Goal: Transaction & Acquisition: Purchase product/service

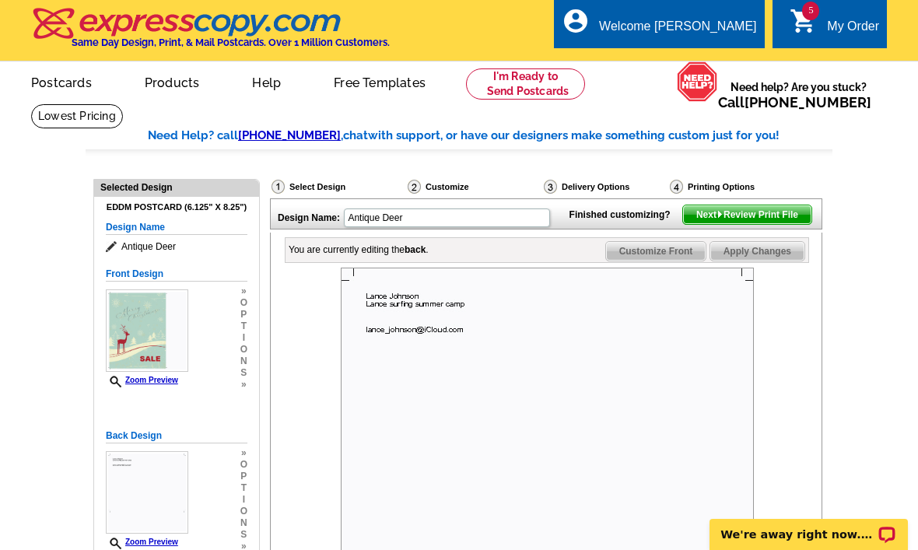
click at [843, 23] on div "My Order" at bounding box center [853, 30] width 52 height 22
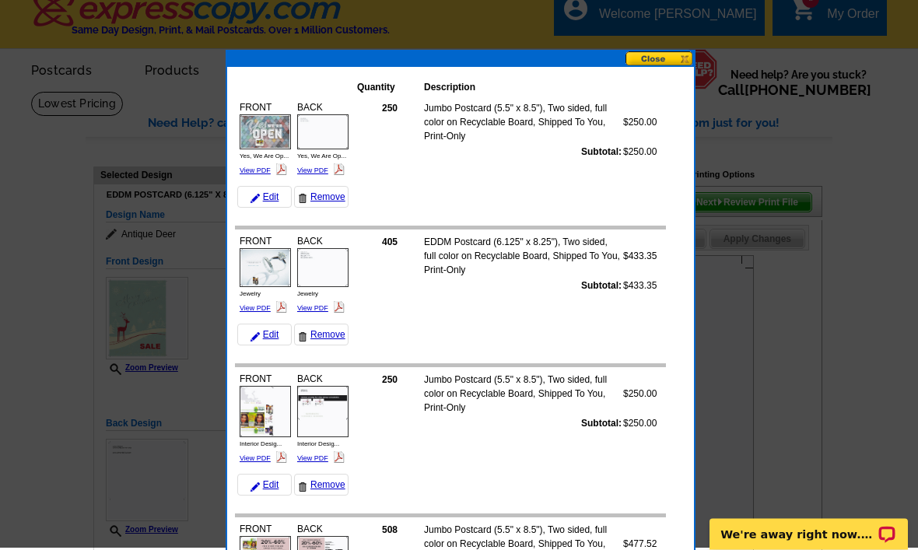
scroll to position [5, 0]
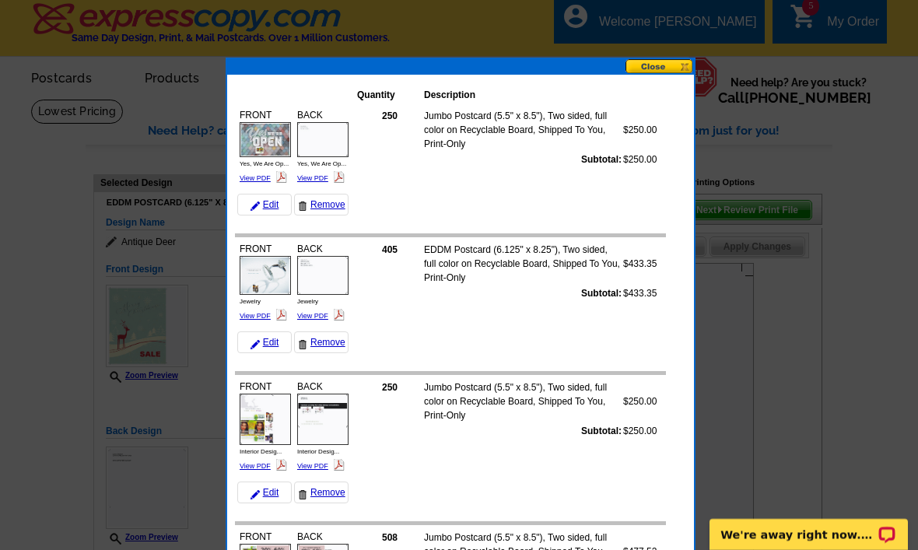
click at [659, 67] on button at bounding box center [659, 66] width 68 height 15
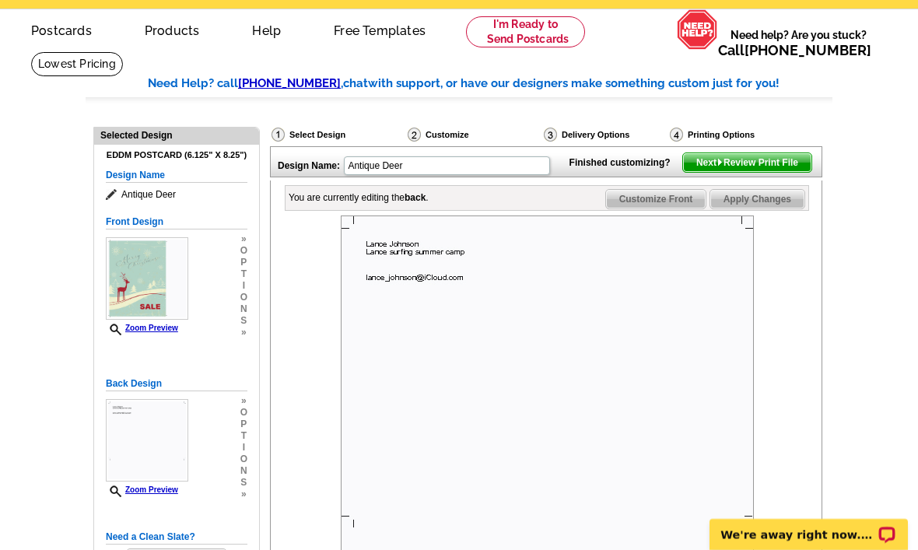
scroll to position [54, 0]
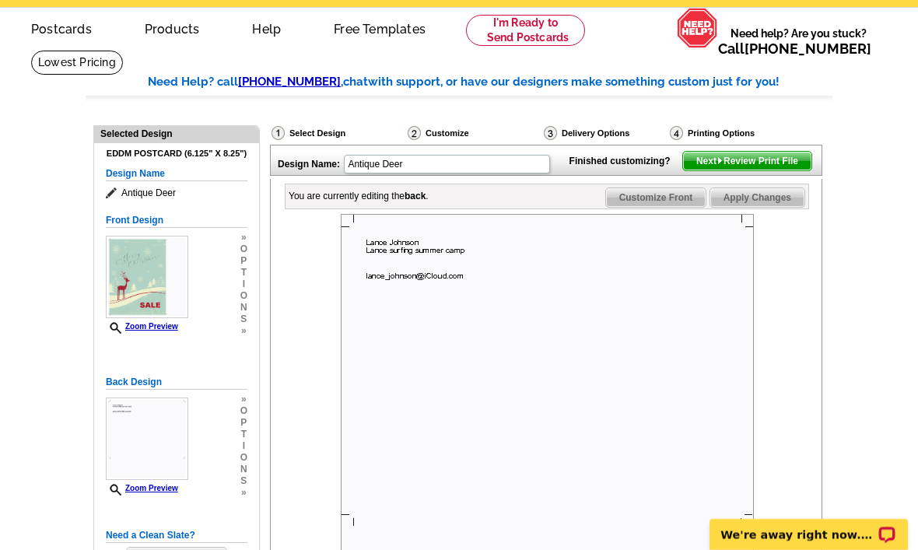
click at [652, 207] on span "Customize Front" at bounding box center [656, 197] width 100 height 19
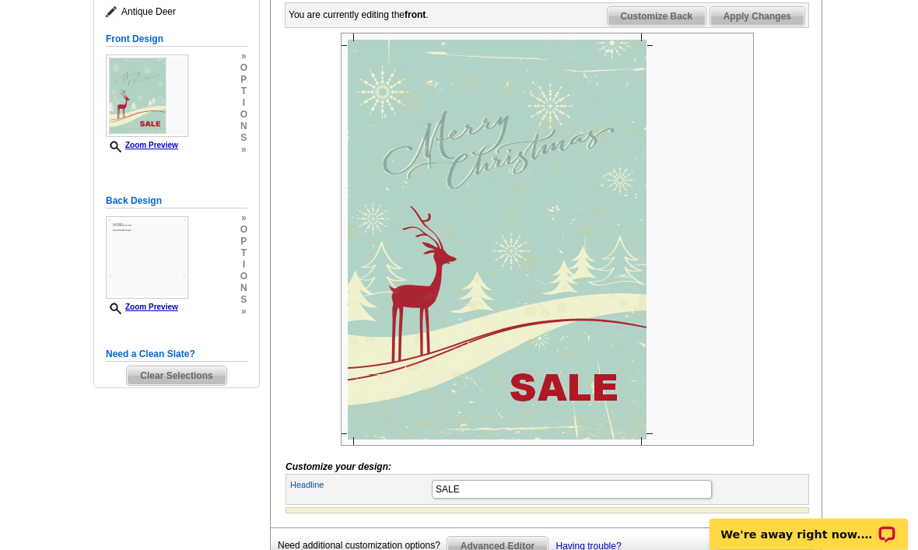
click at [679, 26] on span "Customize Back" at bounding box center [656, 17] width 99 height 19
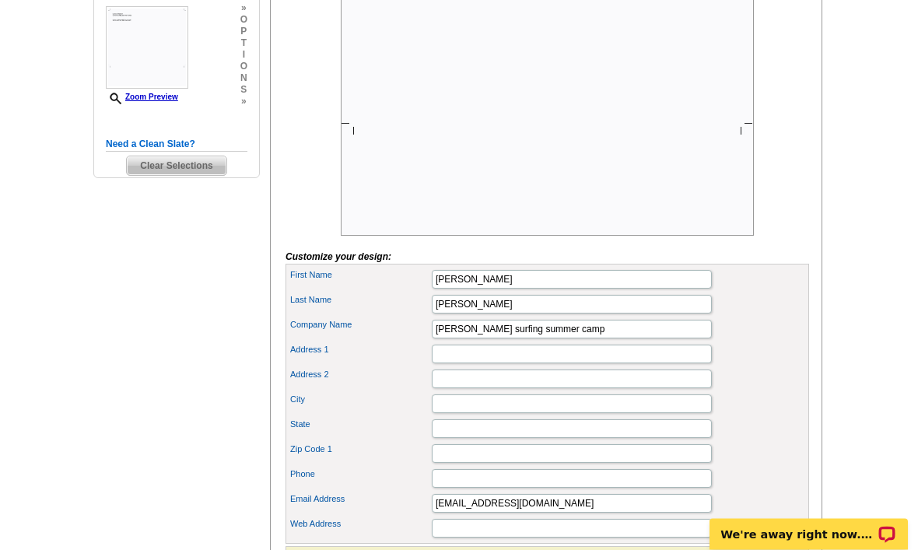
scroll to position [451, 0]
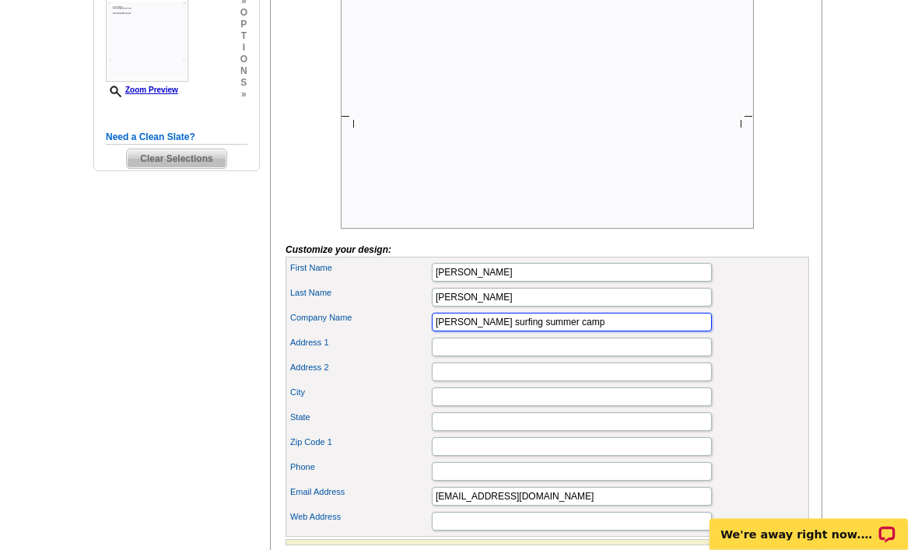
click at [592, 332] on input "Lance surfing summer camp" at bounding box center [572, 322] width 280 height 19
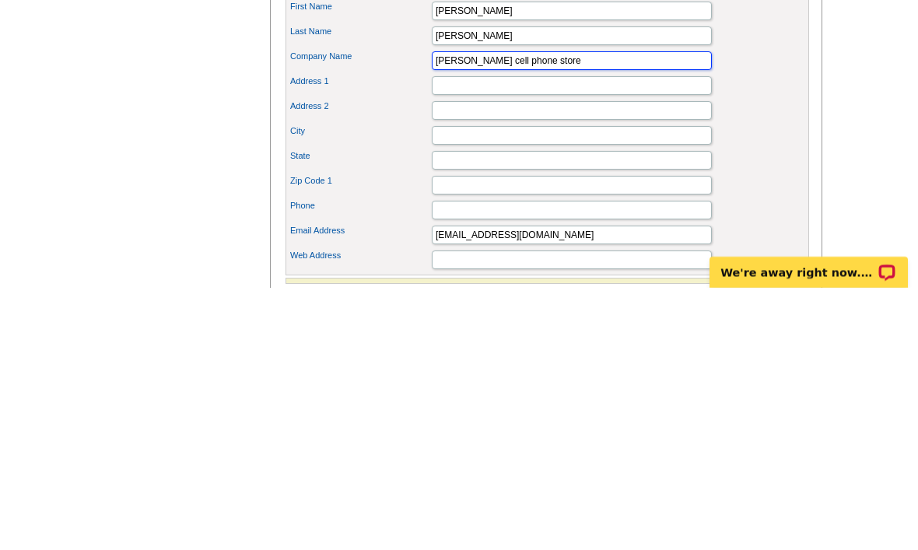
click at [492, 313] on input "Lance cell phone store" at bounding box center [572, 322] width 280 height 19
click at [472, 313] on input "Lance cell phone store" at bounding box center [572, 322] width 280 height 19
click at [464, 313] on input "Lance cell phone store" at bounding box center [572, 322] width 280 height 19
click at [468, 313] on input "Lance cell phone store" at bounding box center [572, 322] width 280 height 19
click at [450, 313] on input "Lance cell phone store" at bounding box center [572, 322] width 280 height 19
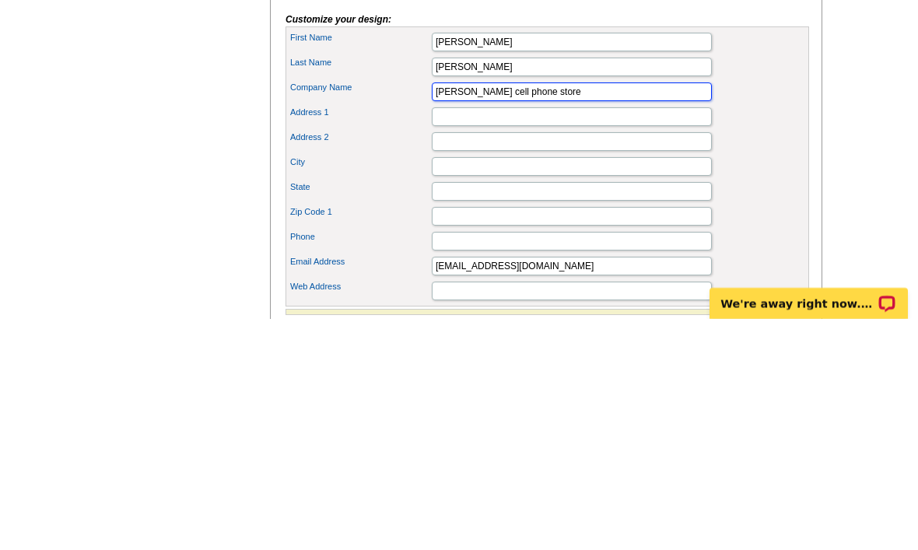
click at [436, 313] on input "Lance cell phone store" at bounding box center [572, 322] width 280 height 19
click at [443, 313] on input "Lance cell phone store" at bounding box center [572, 322] width 280 height 19
click at [439, 313] on input "Lance cell phone store" at bounding box center [572, 322] width 280 height 19
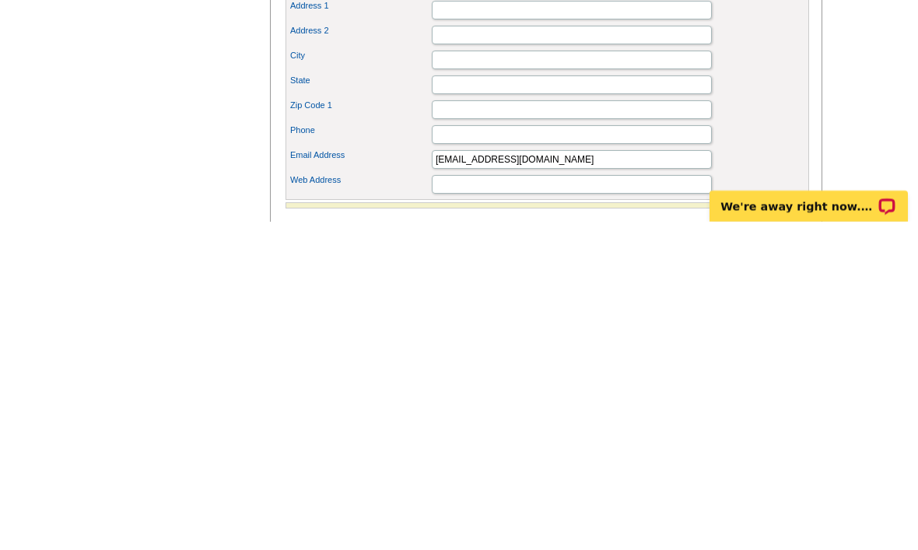
scroll to position [464, 0]
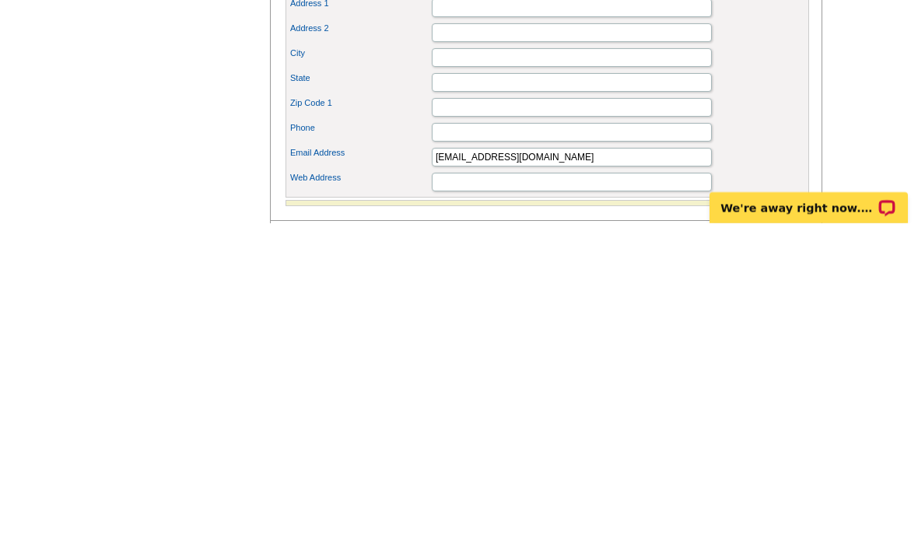
type input "Lance cell phone store"
click at [595, 499] on input "Web Address" at bounding box center [572, 508] width 280 height 19
paste input "Lance cell phone store"
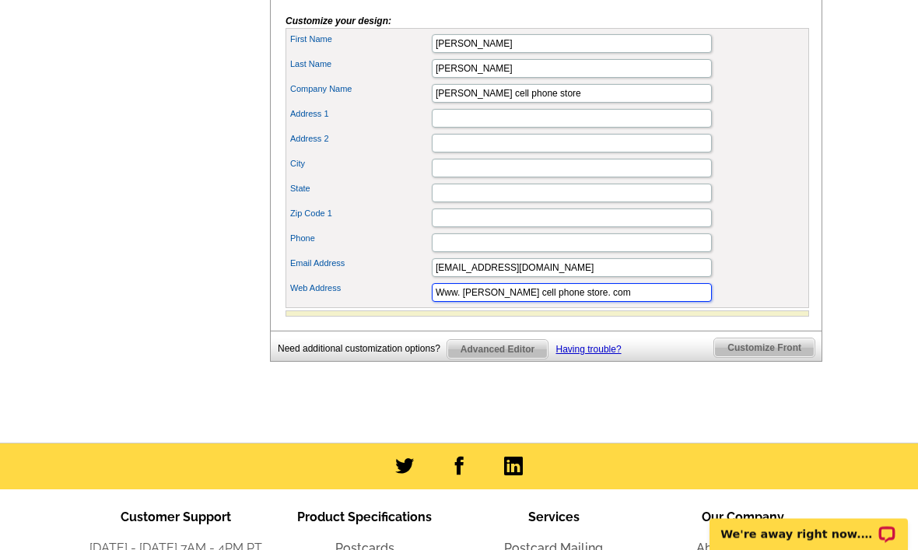
type input "Www. Lance cell phone store. com"
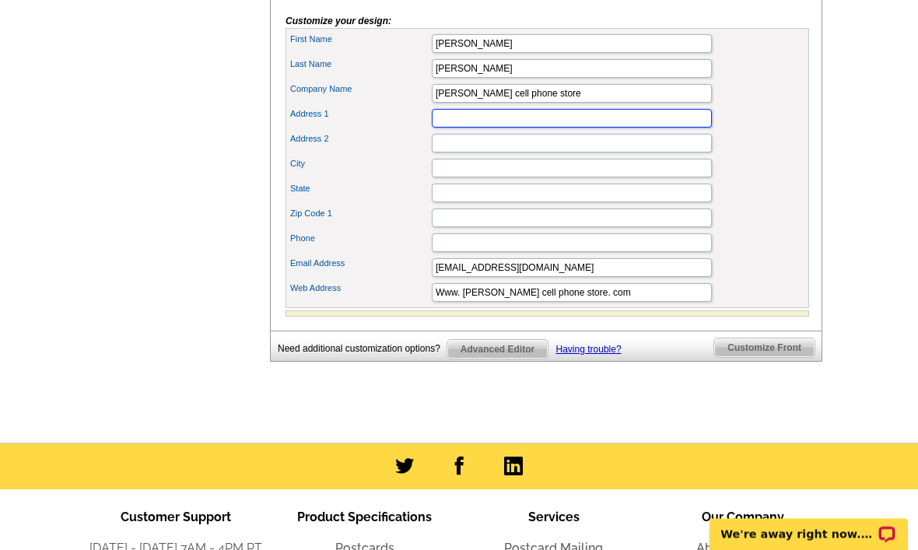
click at [628, 128] on input "Address 1" at bounding box center [572, 119] width 280 height 19
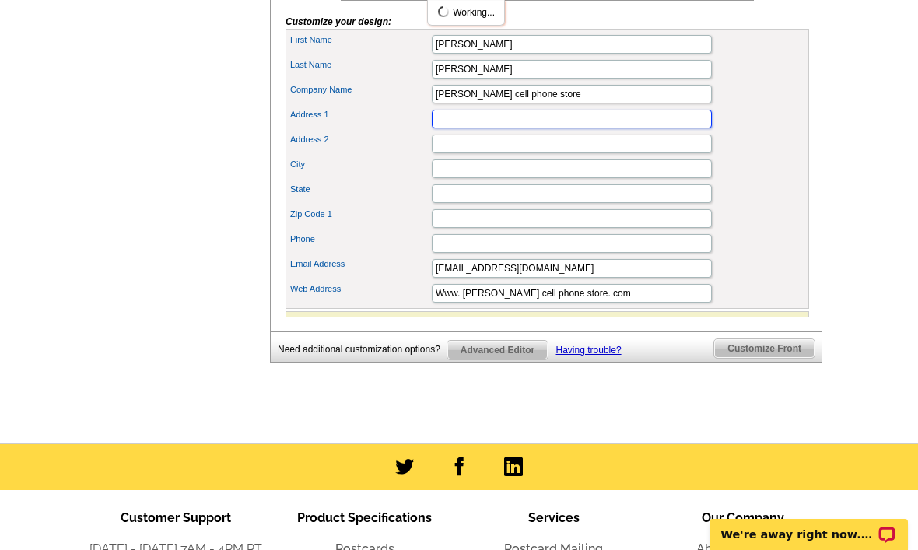
type input "4020 Clearwater Rd"
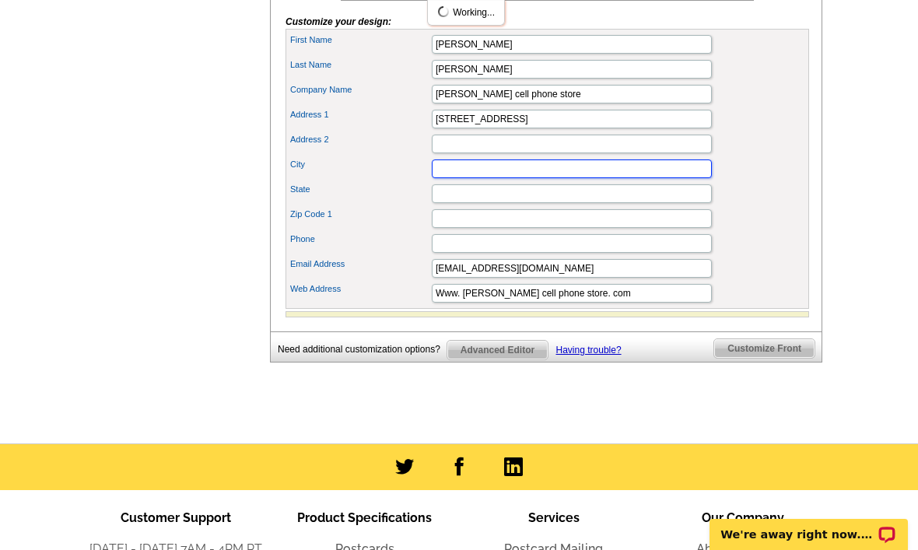
type input "Saint Cloud"
type input "MN"
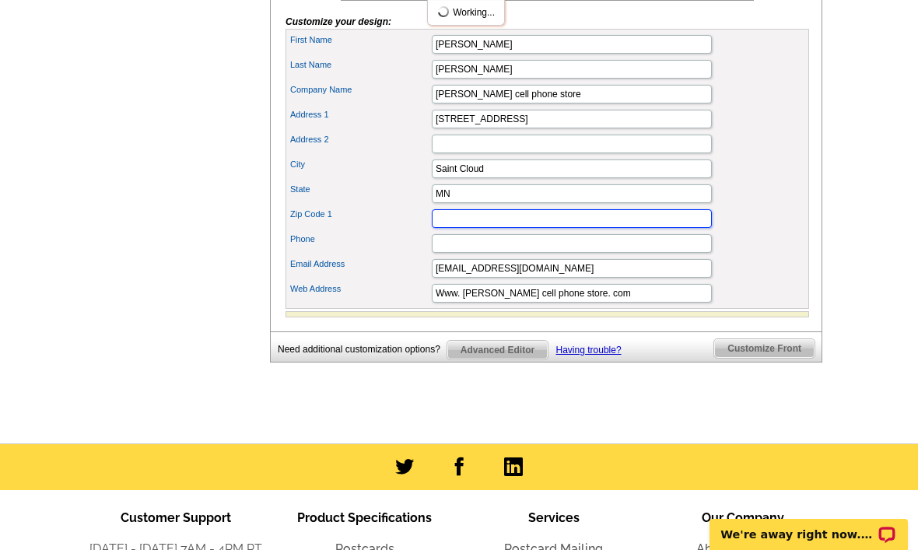
type input "56301"
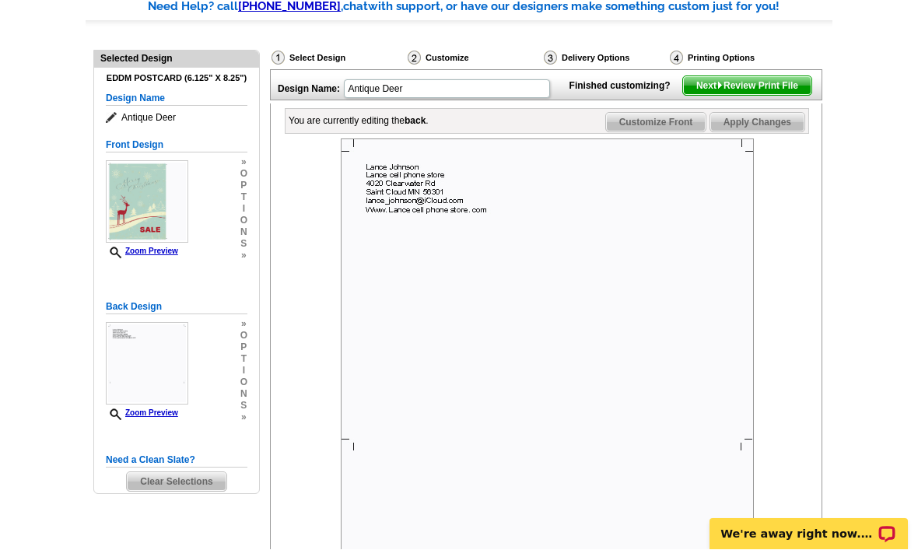
scroll to position [129, 0]
type input "3203809577"
click at [679, 132] on div "You are currently editing the back . Customize Front Customize Back Apply Chang…" at bounding box center [546, 492] width 552 height 778
click at [665, 131] on span "Customize Front" at bounding box center [656, 122] width 100 height 19
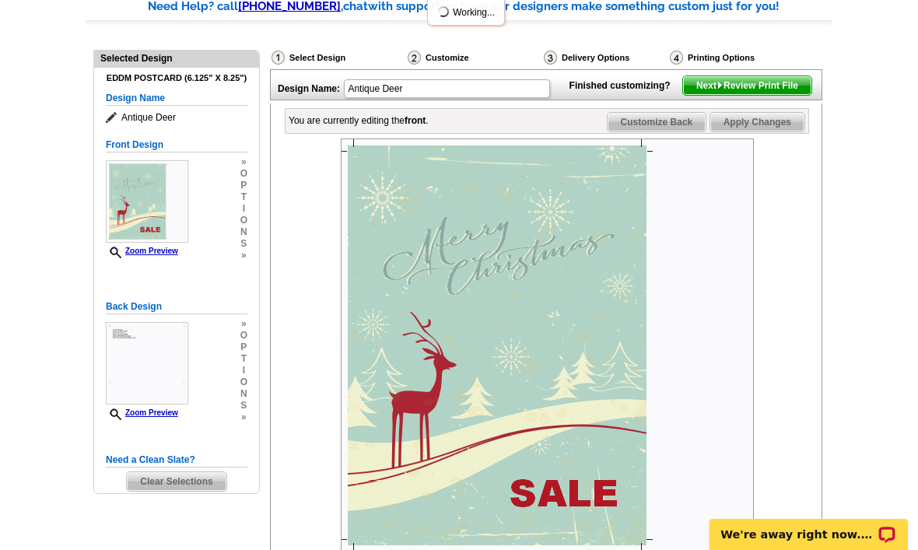
click at [672, 131] on span "Customize Back" at bounding box center [656, 122] width 99 height 19
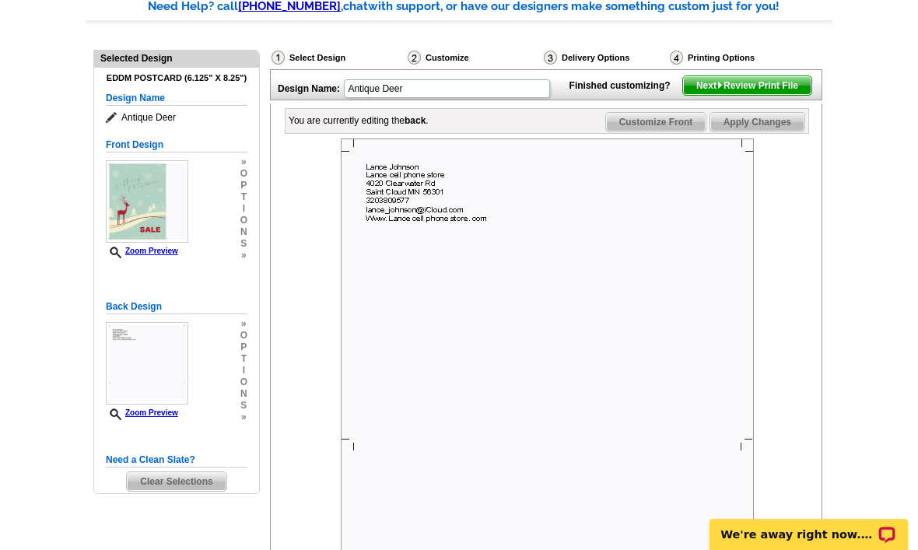
click at [774, 95] on span "Next Review Print File" at bounding box center [747, 85] width 128 height 19
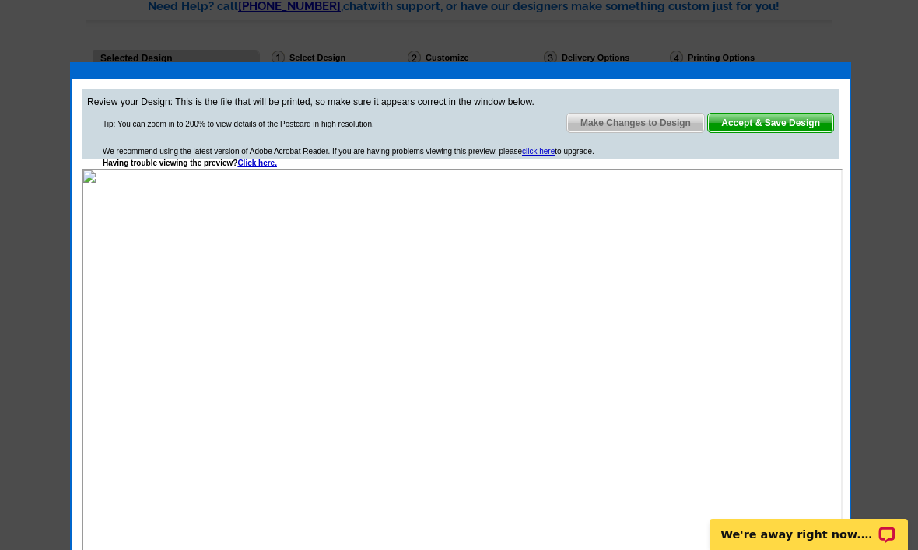
scroll to position [0, 0]
click at [782, 142] on div "Review your Design: This is the file that will be printed, so make sure it appe…" at bounding box center [460, 123] width 757 height 69
click at [810, 127] on span "Accept & Save Design" at bounding box center [770, 123] width 125 height 19
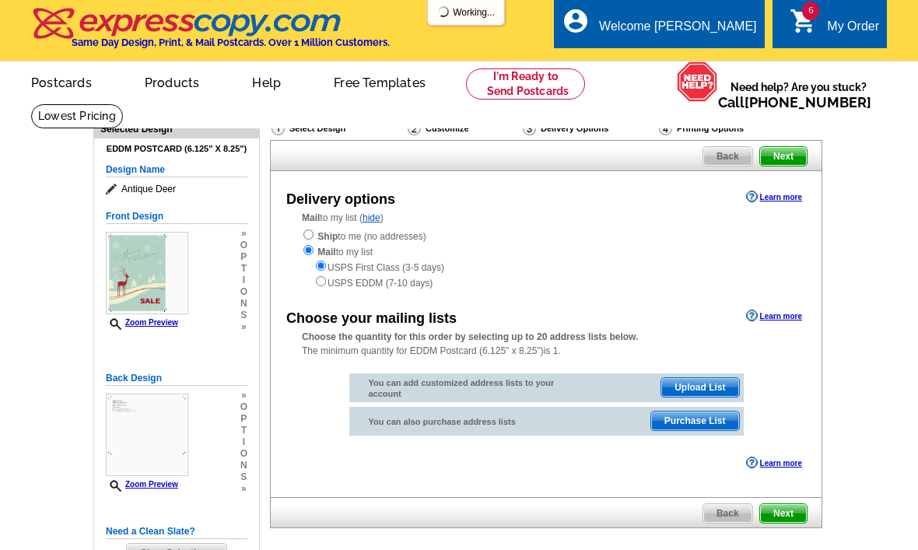
click at [310, 230] on input "radio" at bounding box center [308, 234] width 10 height 10
radio input "true"
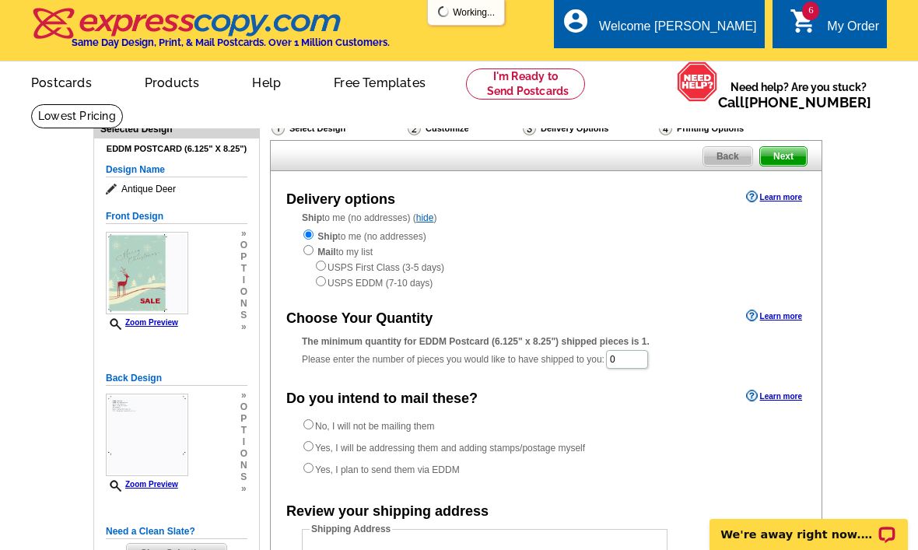
click at [438, 455] on label "Yes, I will be addressing them and adding stamps/postage myself" at bounding box center [443, 447] width 283 height 16
click at [313, 451] on input "Yes, I will be addressing them and adding stamps/postage myself" at bounding box center [308, 446] width 10 height 10
radio input "true"
click at [641, 354] on input "0" at bounding box center [627, 359] width 42 height 19
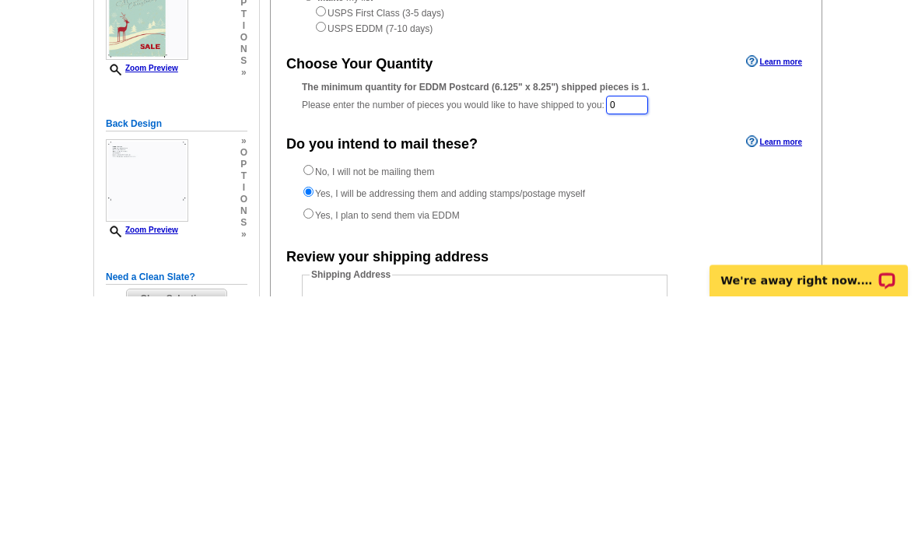
click at [632, 350] on input "0" at bounding box center [627, 359] width 42 height 19
click at [628, 350] on input "0" at bounding box center [627, 359] width 42 height 19
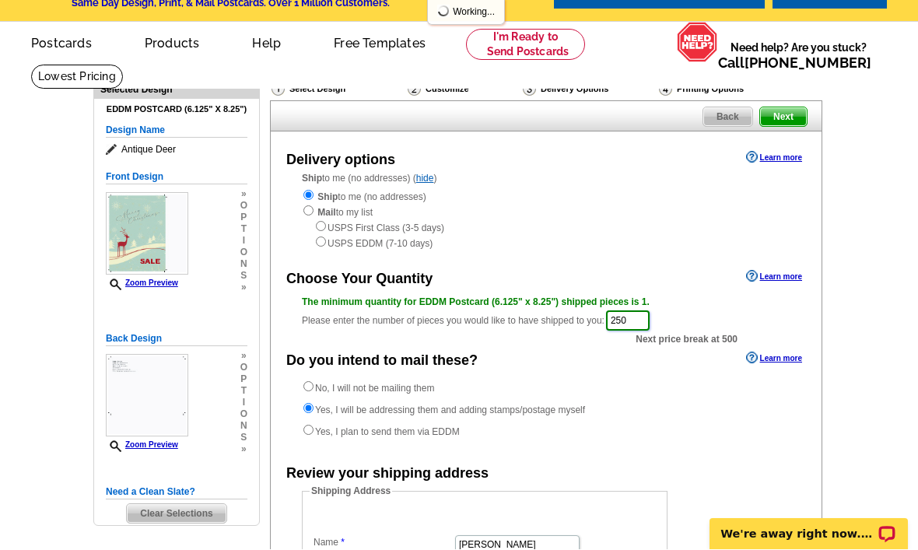
scroll to position [40, 0]
type input "250"
click at [785, 116] on span "Next" at bounding box center [783, 116] width 47 height 19
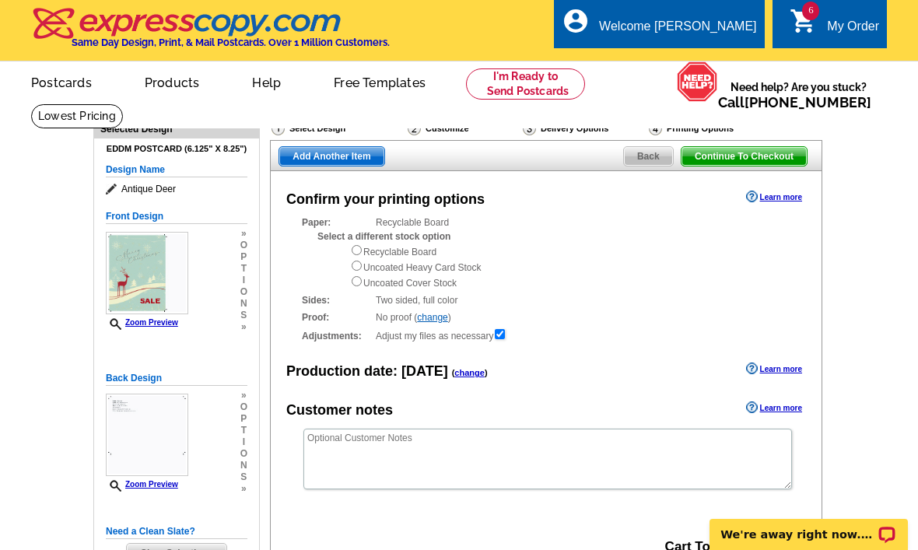
click at [342, 138] on div "Select Design" at bounding box center [338, 130] width 136 height 19
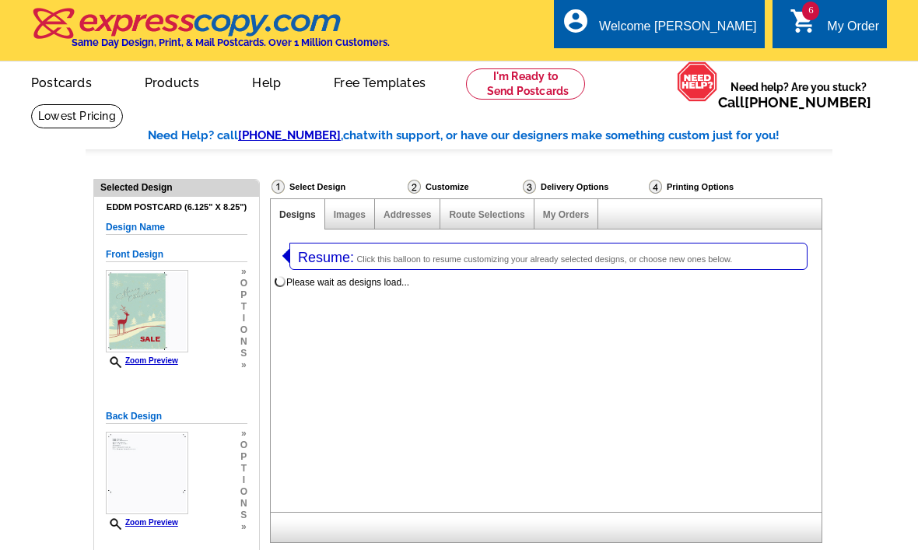
select select "1"
select select "14"
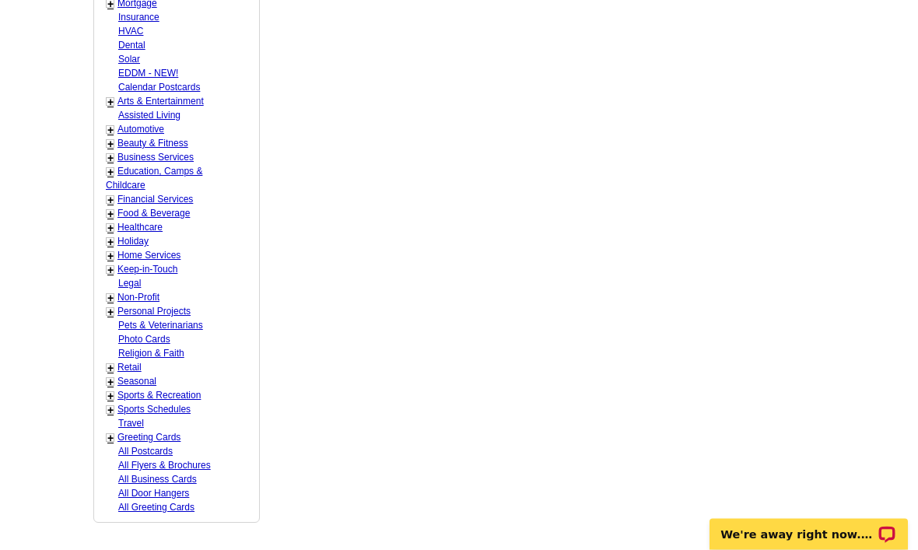
scroll to position [1043, 0]
click at [131, 362] on link "Retail" at bounding box center [129, 367] width 24 height 11
select select "811"
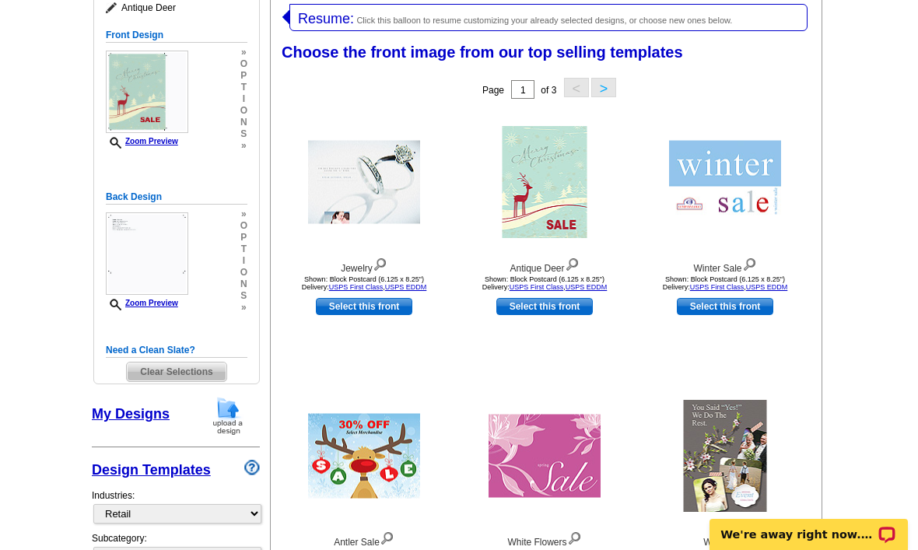
scroll to position [238, 0]
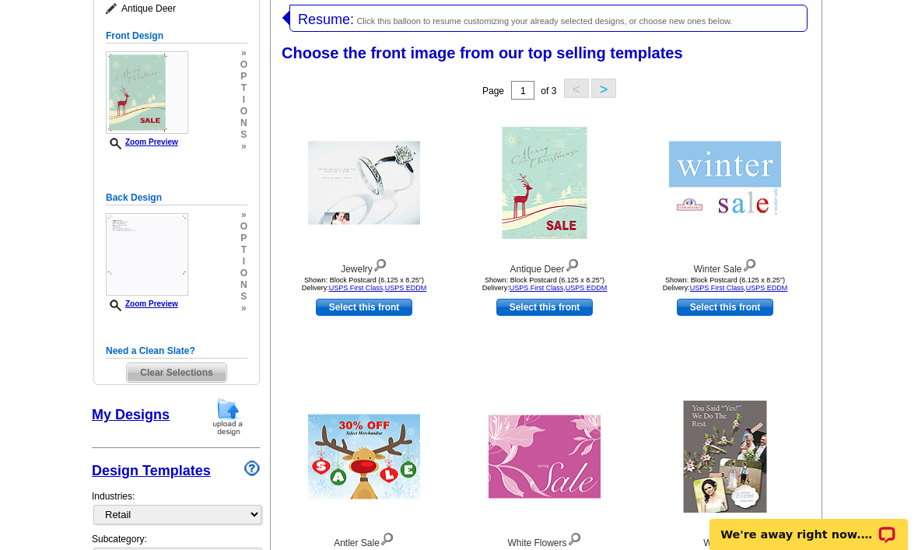
click at [163, 326] on div "Back Design Zoom Preview » o p t i o n s » Change Your Design Edit Design Copy …" at bounding box center [177, 263] width 142 height 162
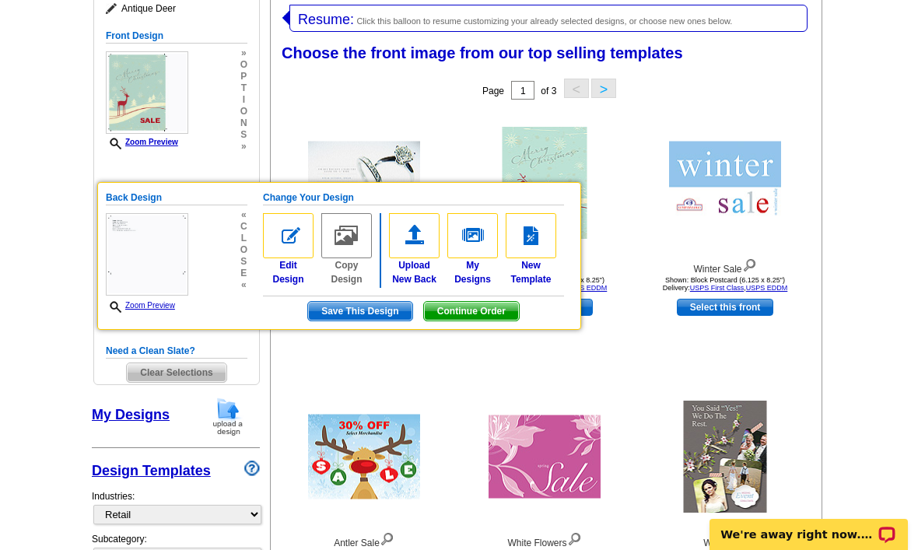
click at [187, 343] on div "Back Design Zoom Preview « c l o s e « Change Your Design Edit Design Copy Desi…" at bounding box center [177, 263] width 142 height 162
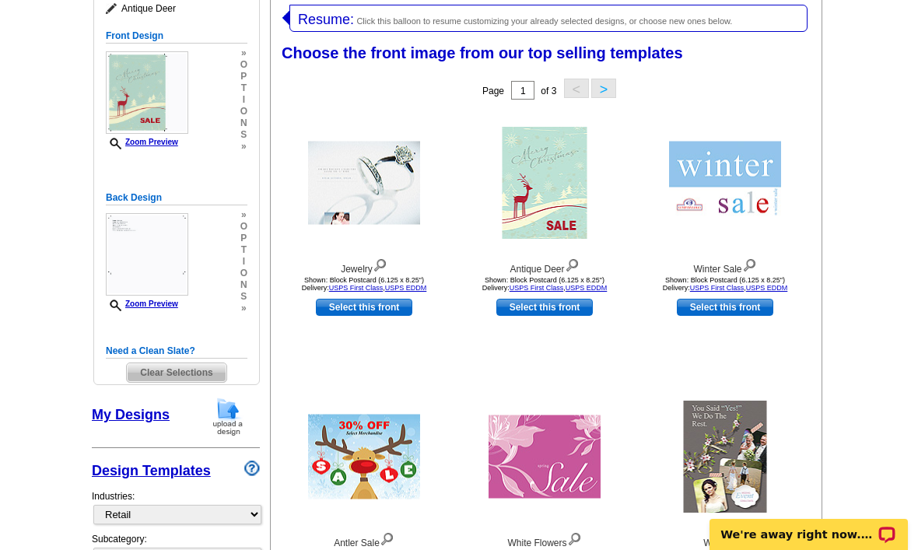
click at [184, 370] on span "Clear Selections" at bounding box center [176, 372] width 99 height 19
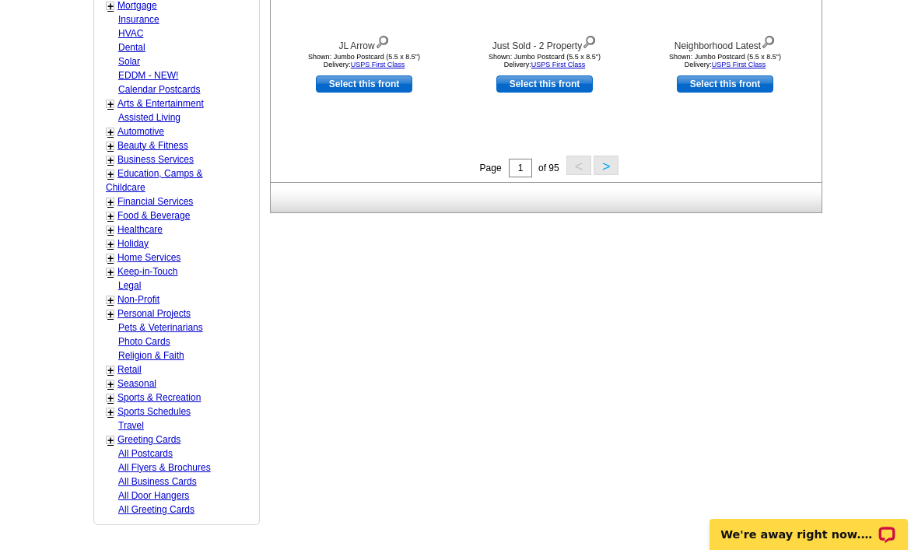
scroll to position [713, 0]
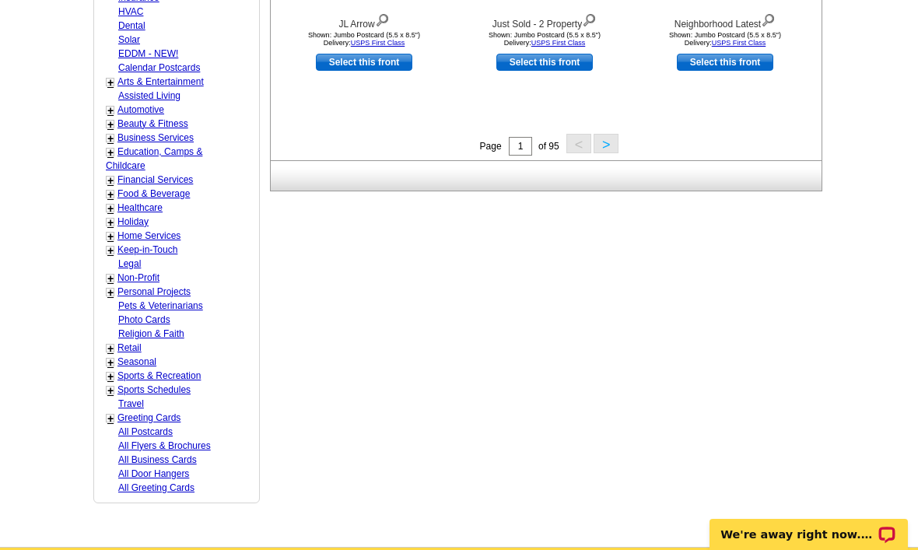
click at [117, 342] on link "Retail" at bounding box center [129, 347] width 24 height 11
select select "811"
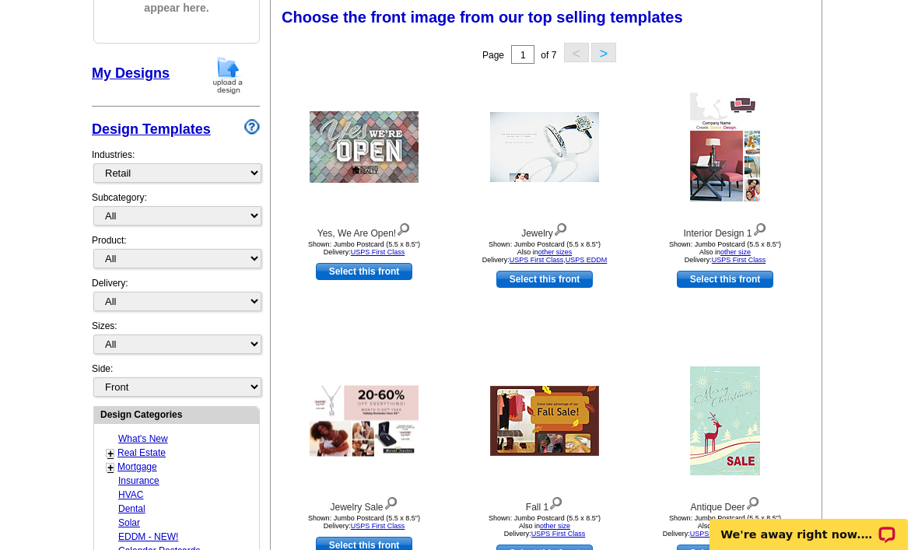
scroll to position [228, 0]
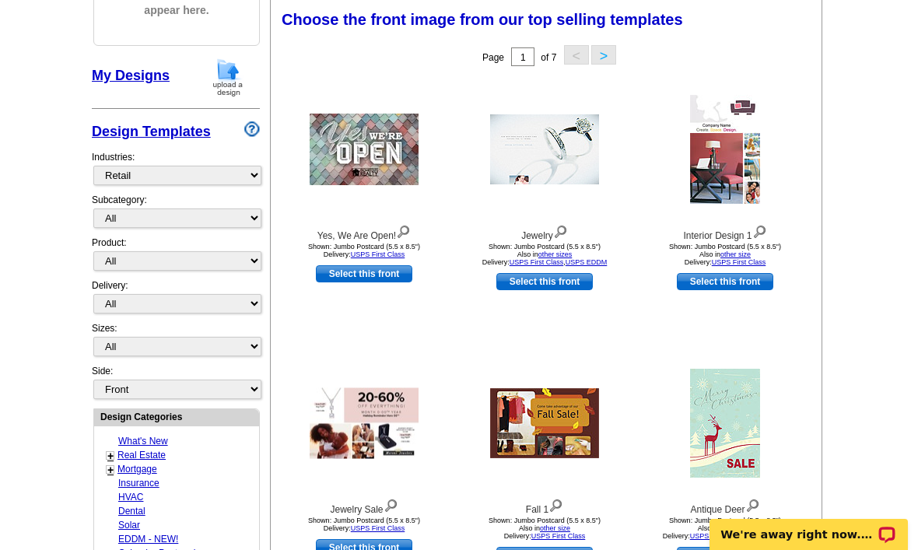
click at [608, 60] on button ">" at bounding box center [603, 54] width 25 height 19
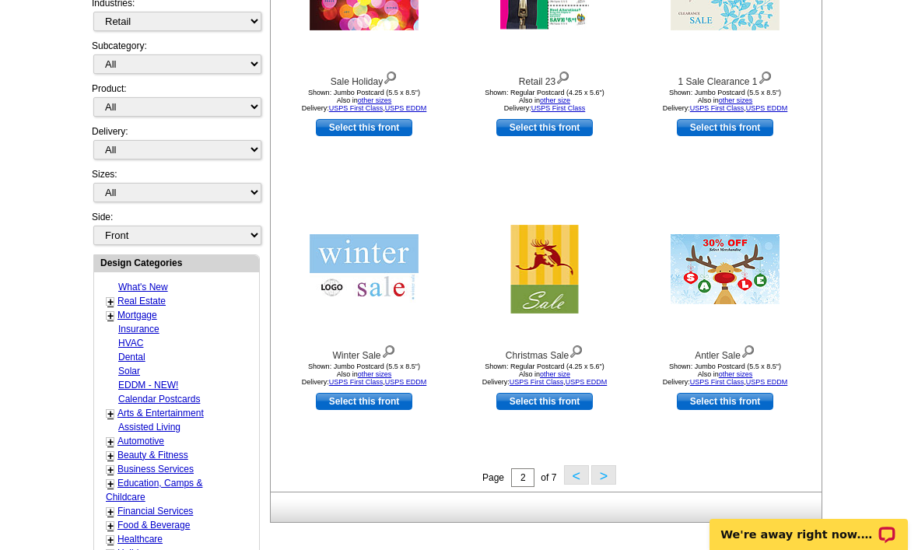
scroll to position [383, 0]
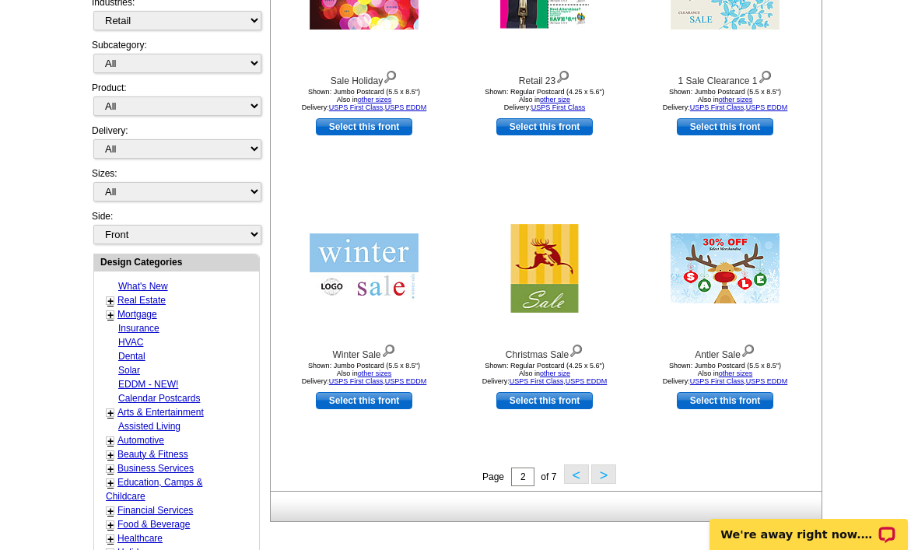
click at [600, 484] on button ">" at bounding box center [603, 473] width 25 height 19
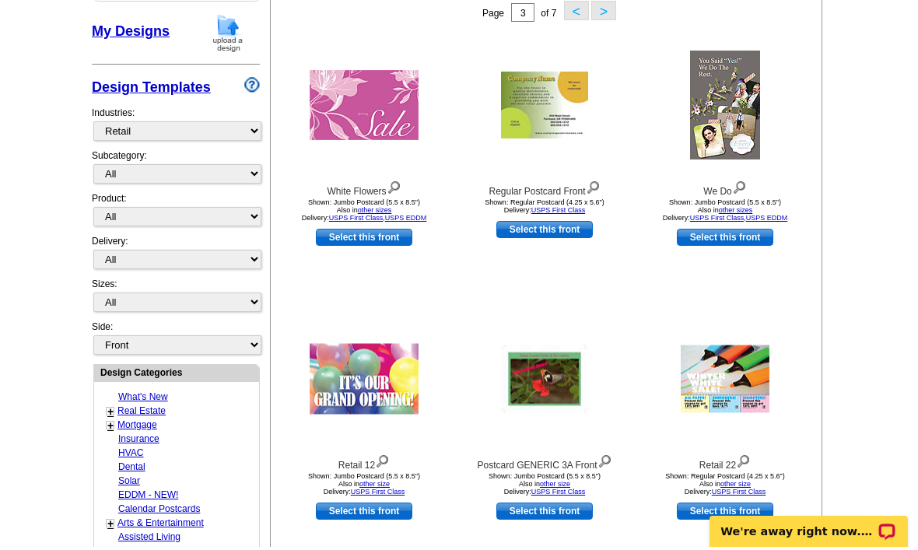
click at [850, 25] on main "Need Help? call 800-260-5887 , chat with support, or have our designers make so…" at bounding box center [459, 412] width 918 height 1156
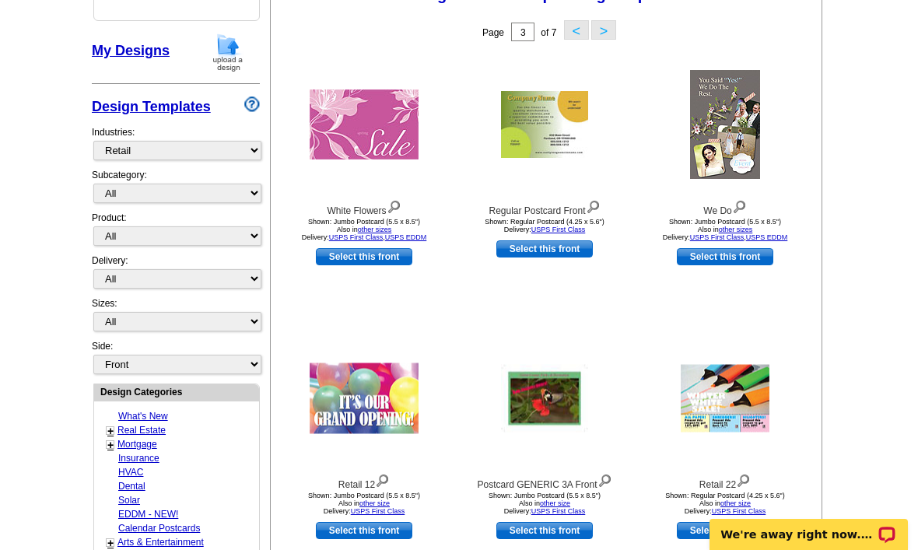
scroll to position [228, 0]
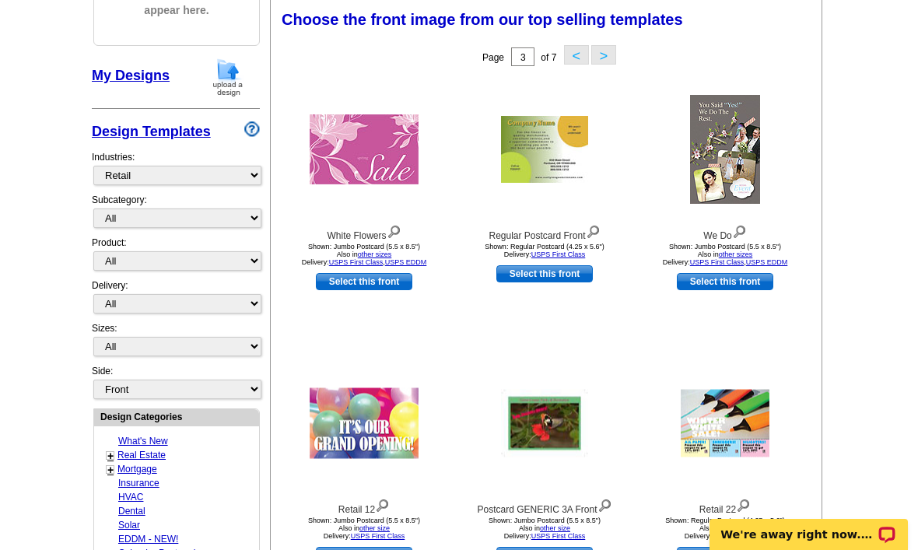
click at [568, 48] on button "<" at bounding box center [576, 54] width 25 height 19
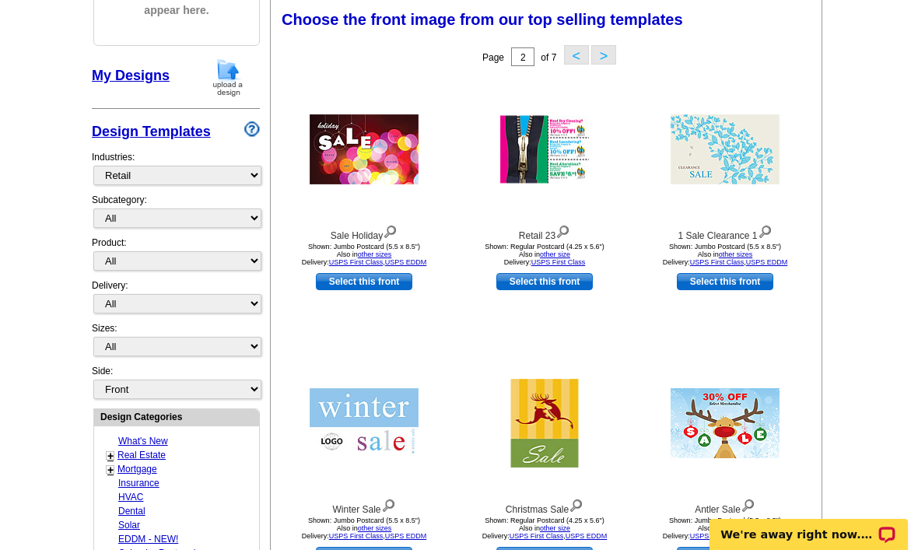
click at [348, 264] on link "USPS First Class" at bounding box center [356, 262] width 54 height 8
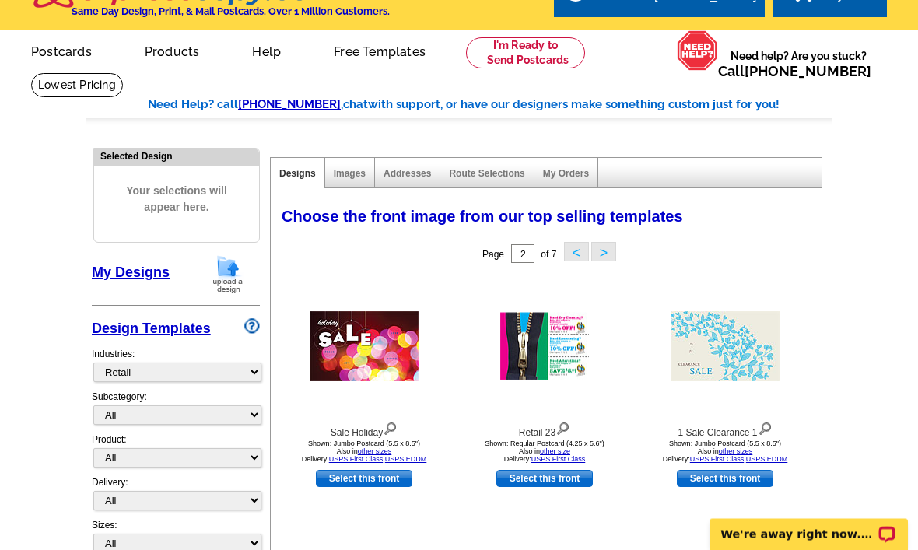
scroll to position [0, 0]
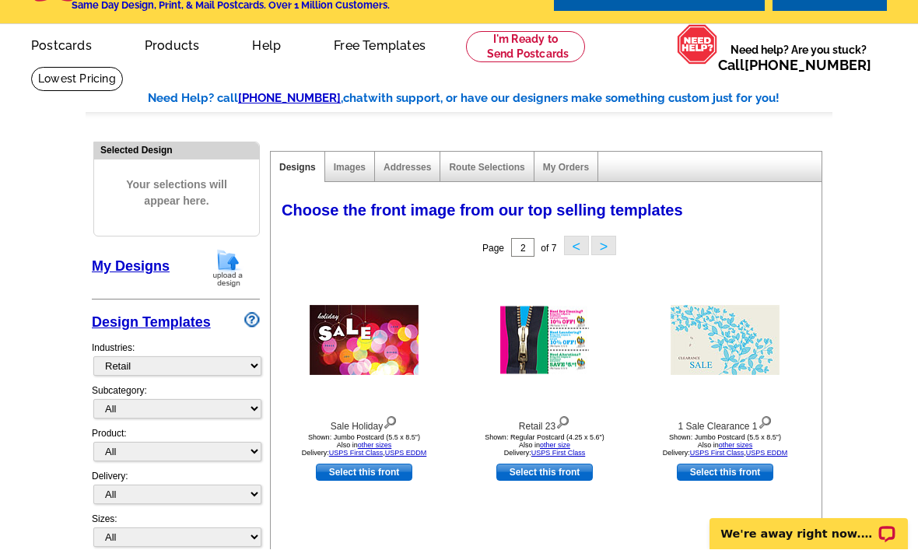
click at [387, 473] on link "Select this front" at bounding box center [364, 472] width 96 height 17
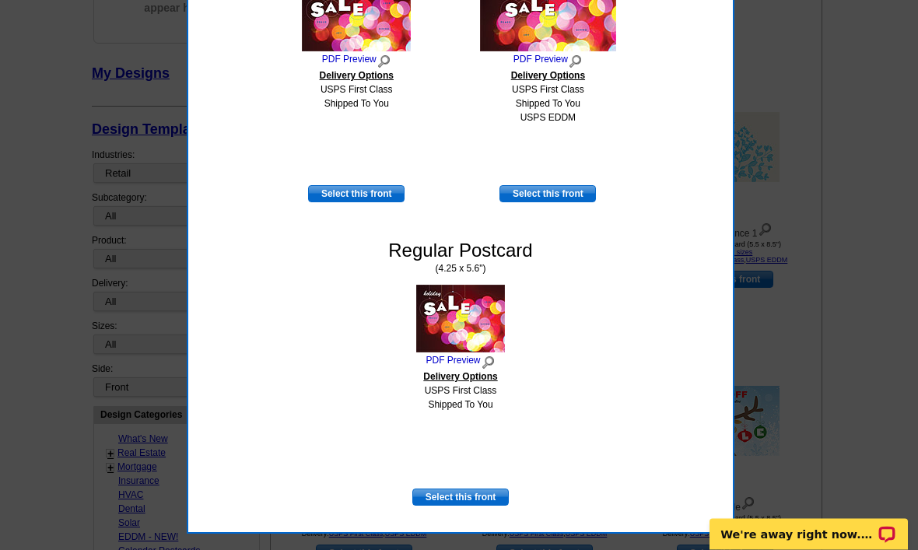
click at [492, 495] on link "Select this front" at bounding box center [460, 497] width 96 height 17
select select "1"
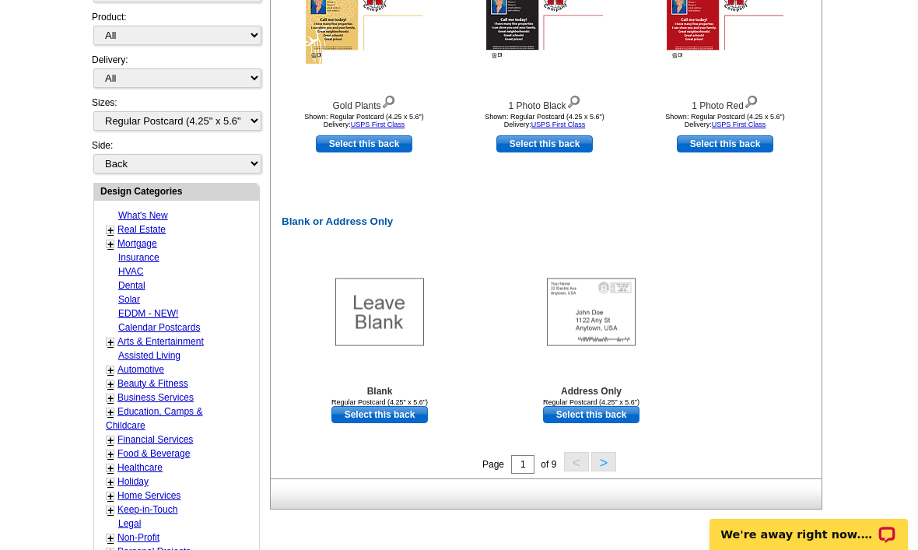
scroll to position [655, 0]
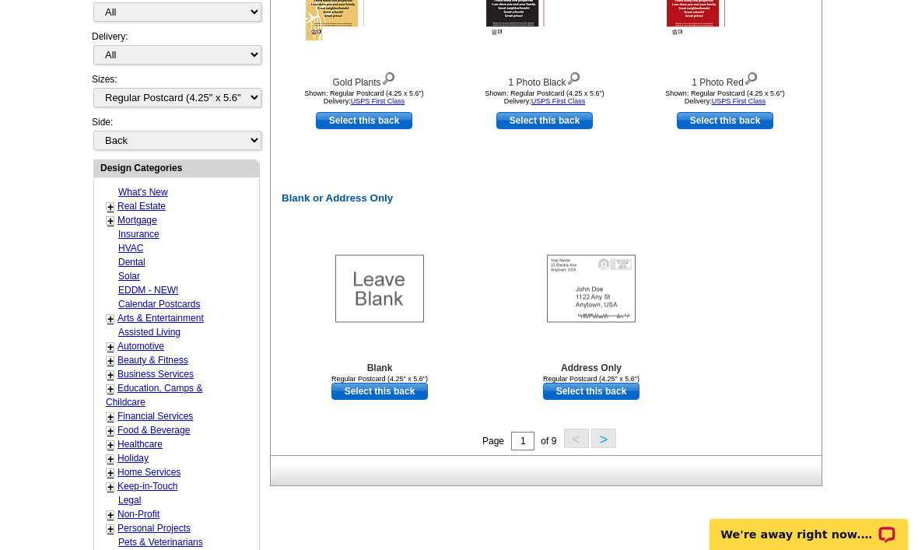
click at [587, 394] on link "Select this back" at bounding box center [591, 391] width 96 height 17
select select "front"
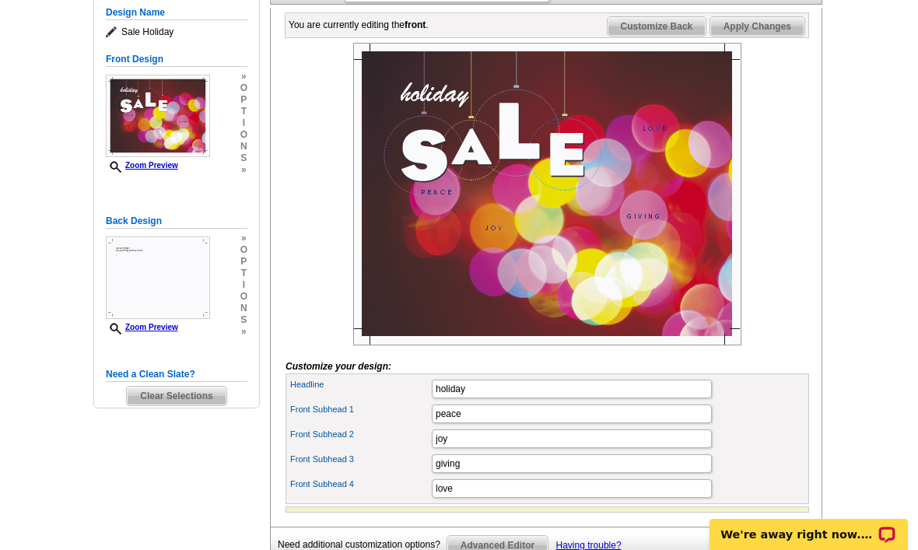
scroll to position [218, 0]
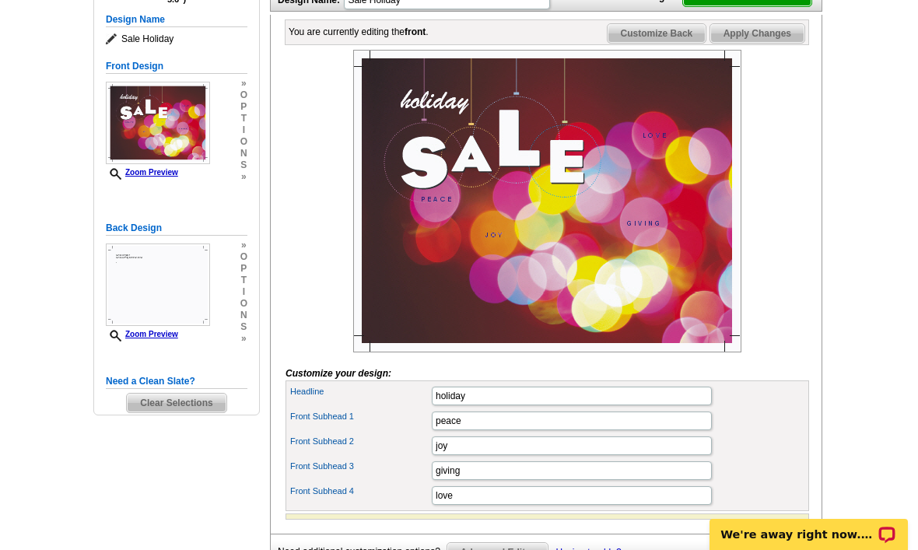
click at [665, 44] on div "You are currently editing the front . Customize Front Customize Back Apply Chan…" at bounding box center [546, 274] width 552 height 519
click at [664, 43] on span "Customize Back" at bounding box center [656, 33] width 99 height 19
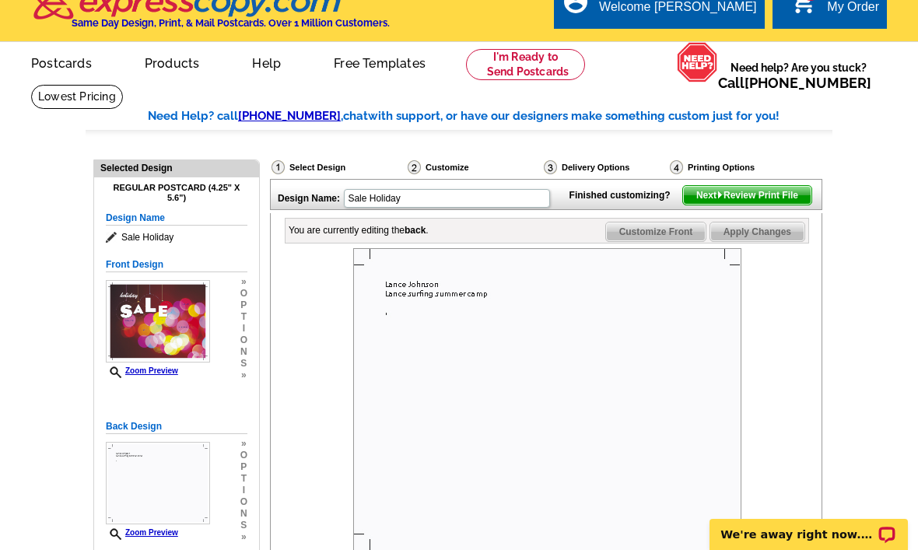
scroll to position [0, 0]
